Goal: Navigation & Orientation: Find specific page/section

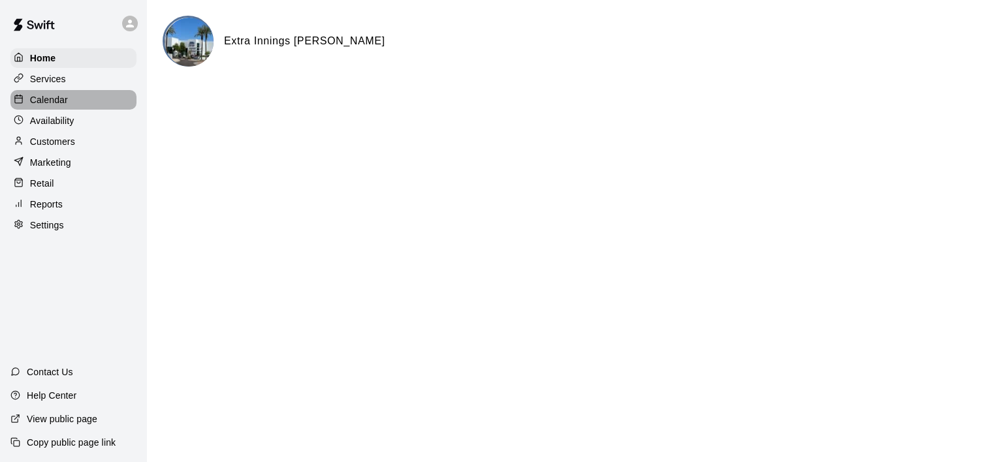
click at [53, 102] on p "Calendar" at bounding box center [49, 99] width 38 height 13
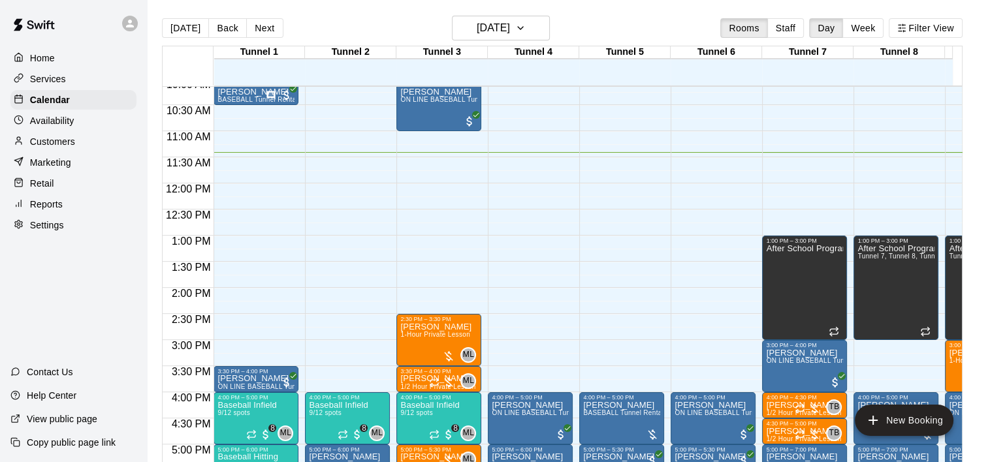
scroll to position [269, 0]
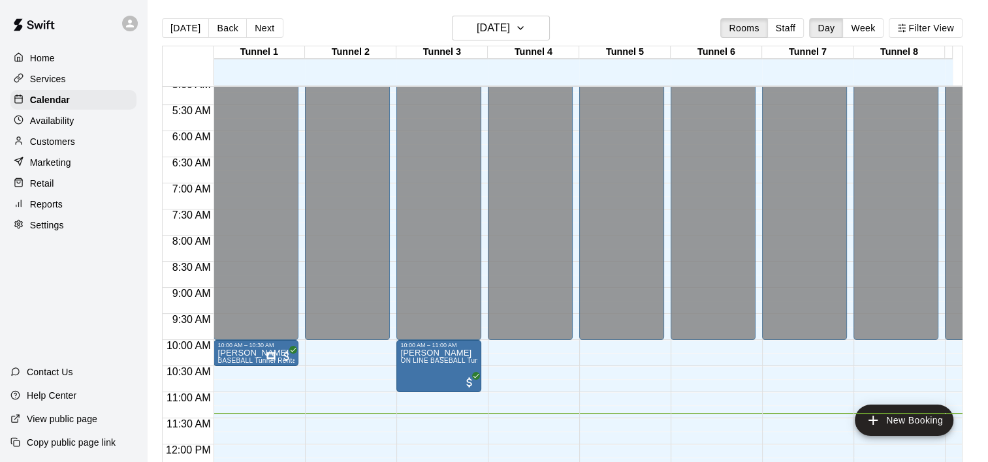
click at [42, 77] on p "Services" at bounding box center [48, 78] width 36 height 13
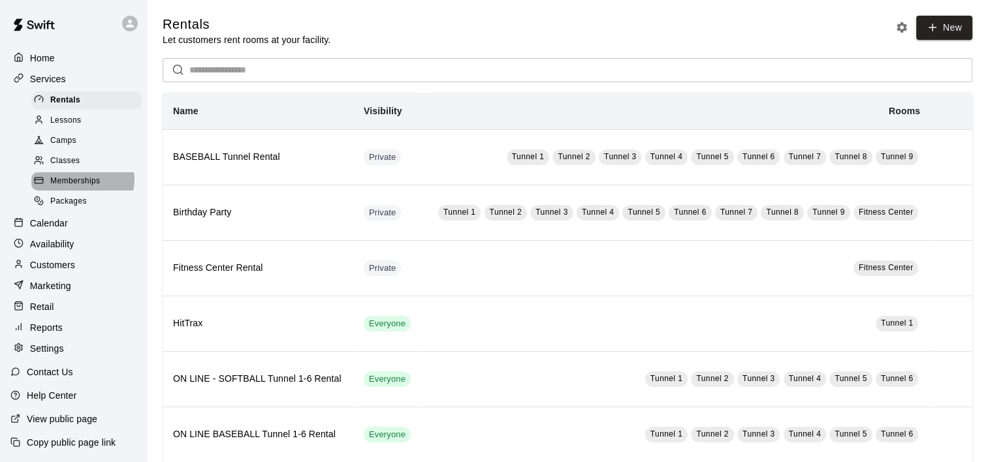
click at [82, 185] on span "Memberships" at bounding box center [75, 181] width 50 height 13
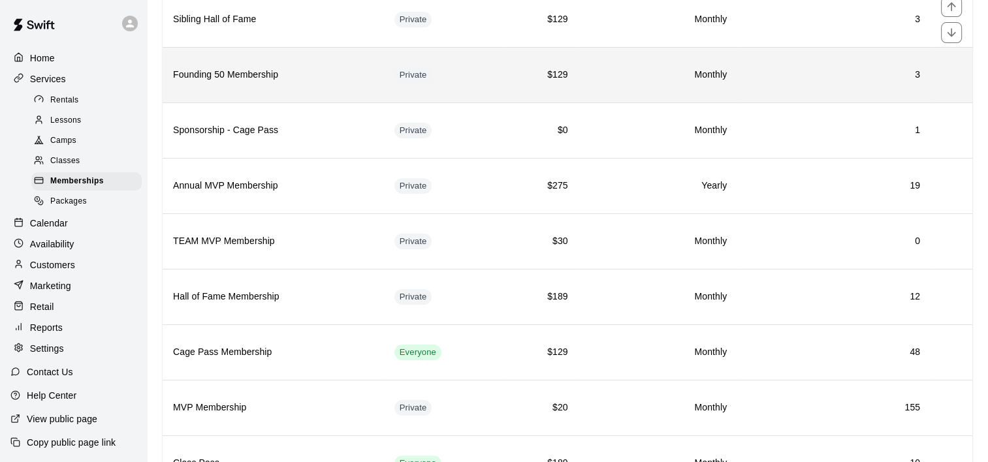
scroll to position [196, 0]
